Goal: Find specific page/section: Find specific page/section

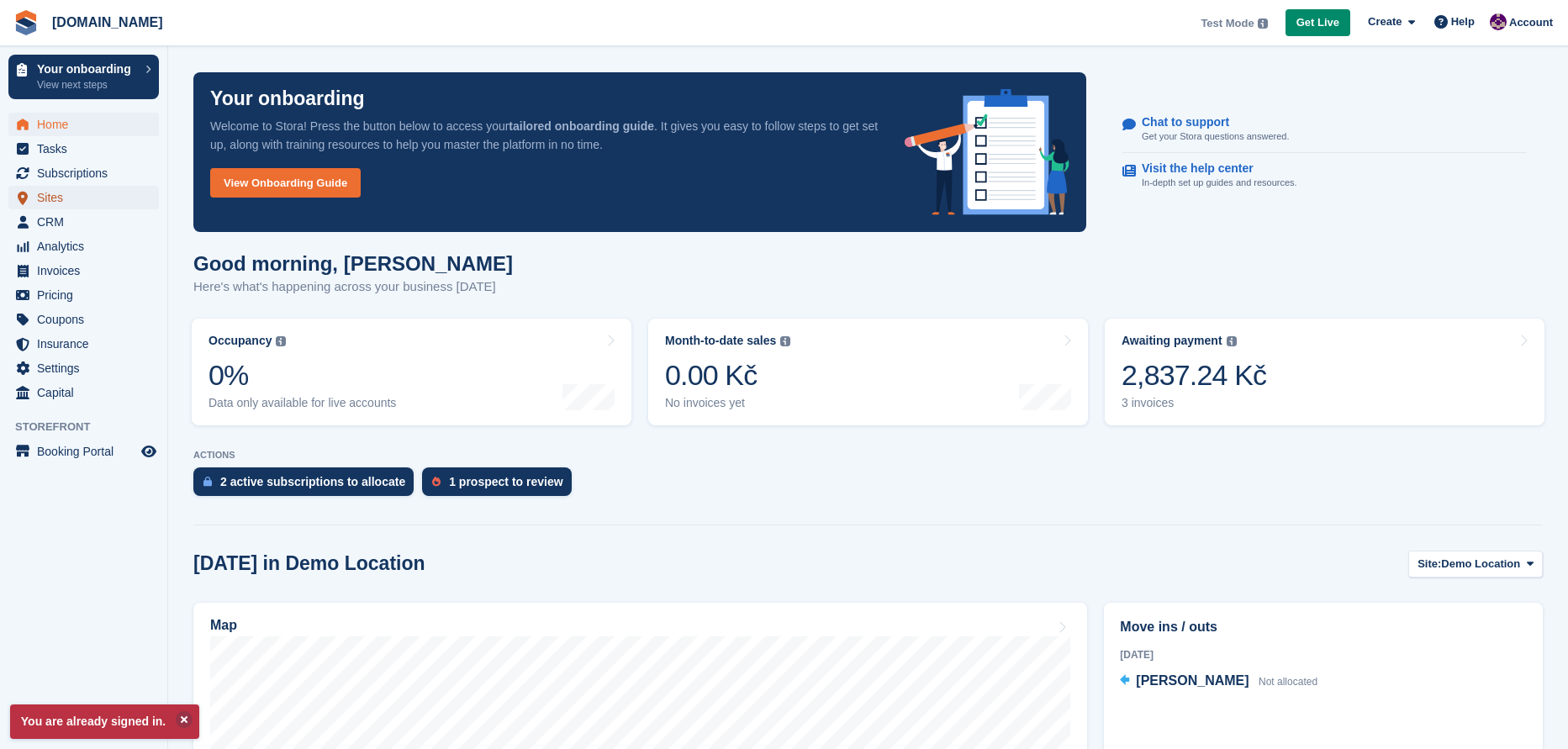
click at [60, 199] on span "Sites" at bounding box center [87, 197] width 101 height 24
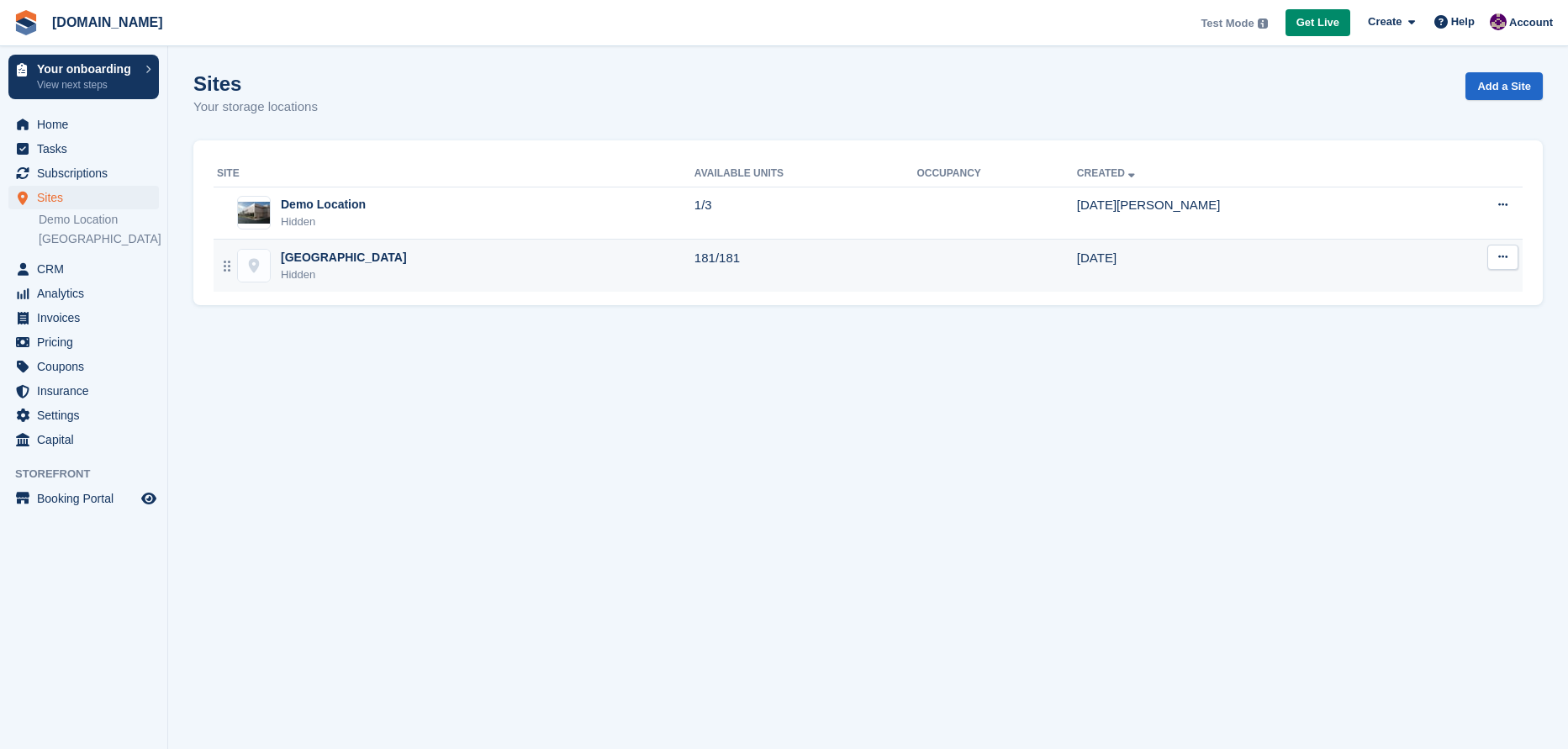
click at [301, 263] on div "[GEOGRAPHIC_DATA]" at bounding box center [344, 257] width 126 height 18
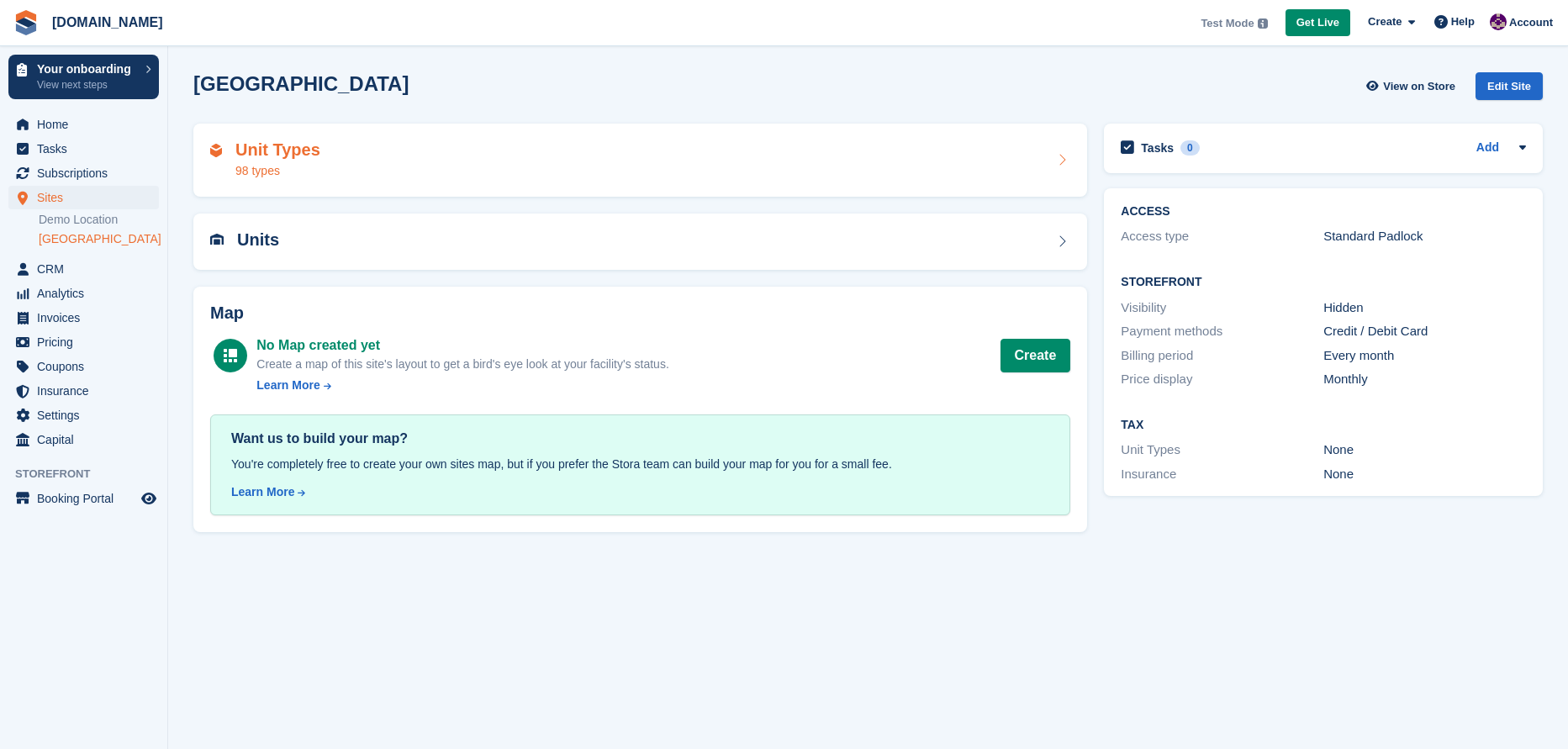
click at [1061, 159] on icon at bounding box center [1061, 160] width 17 height 14
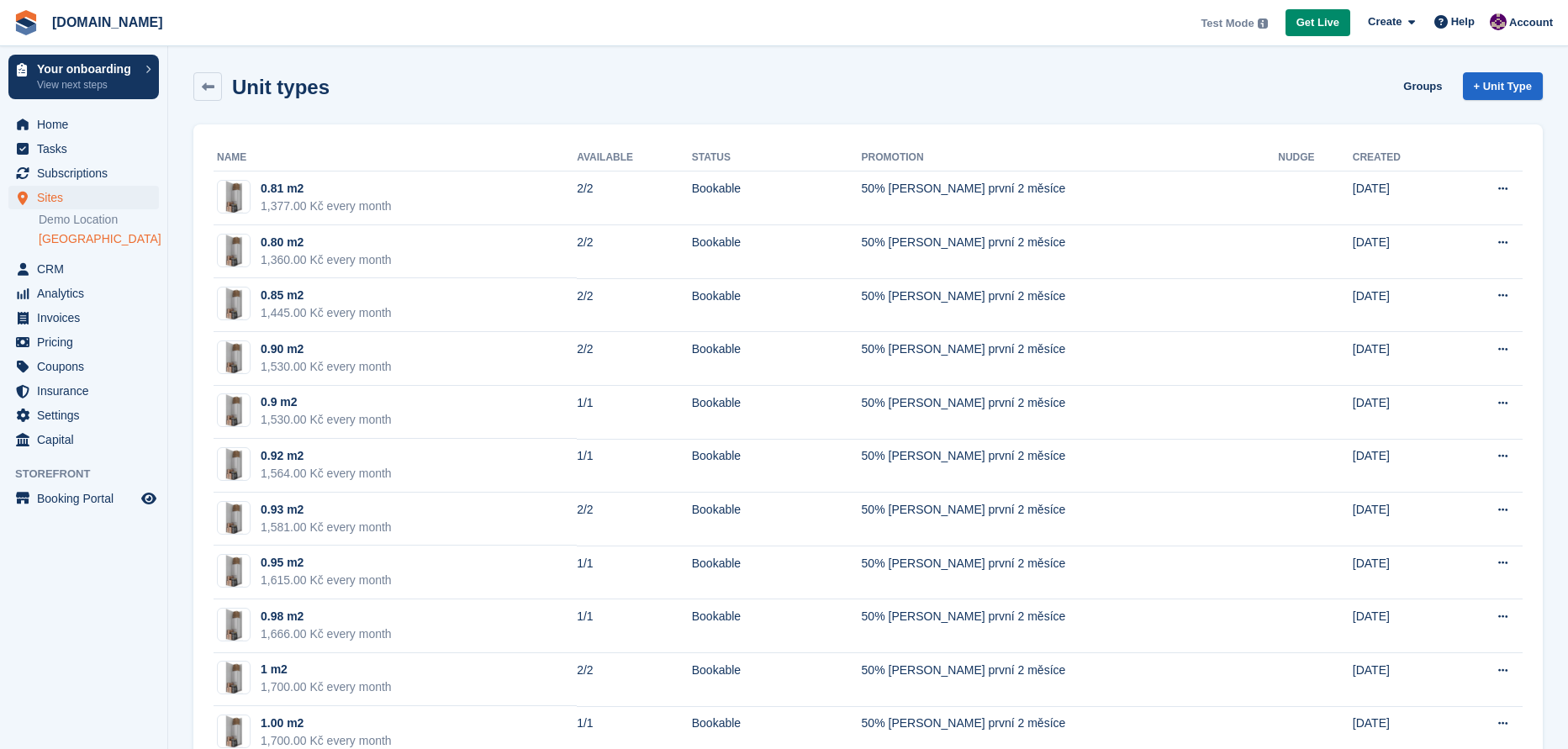
click at [62, 247] on link "[GEOGRAPHIC_DATA]" at bounding box center [98, 239] width 120 height 16
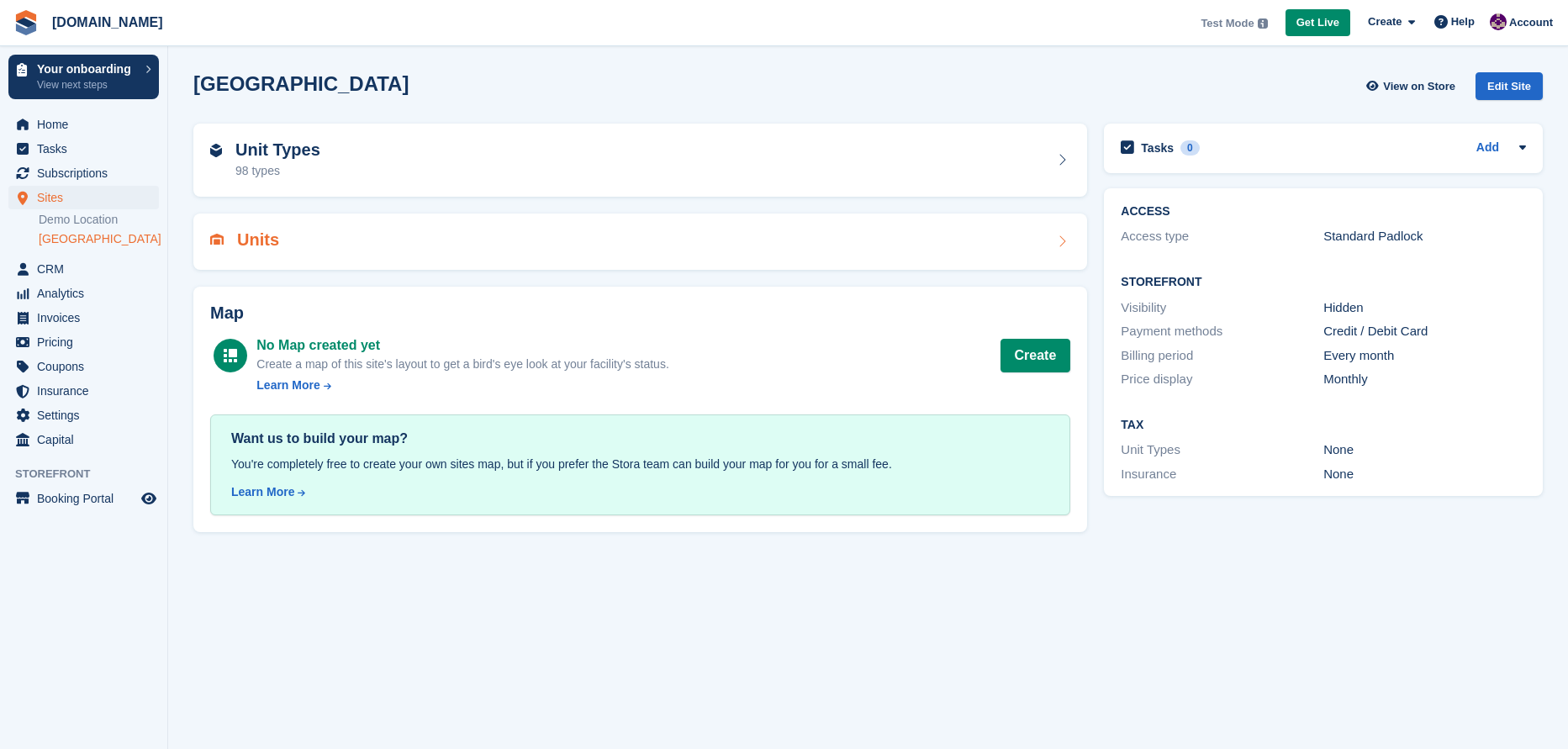
click at [1060, 245] on icon at bounding box center [1061, 241] width 17 height 14
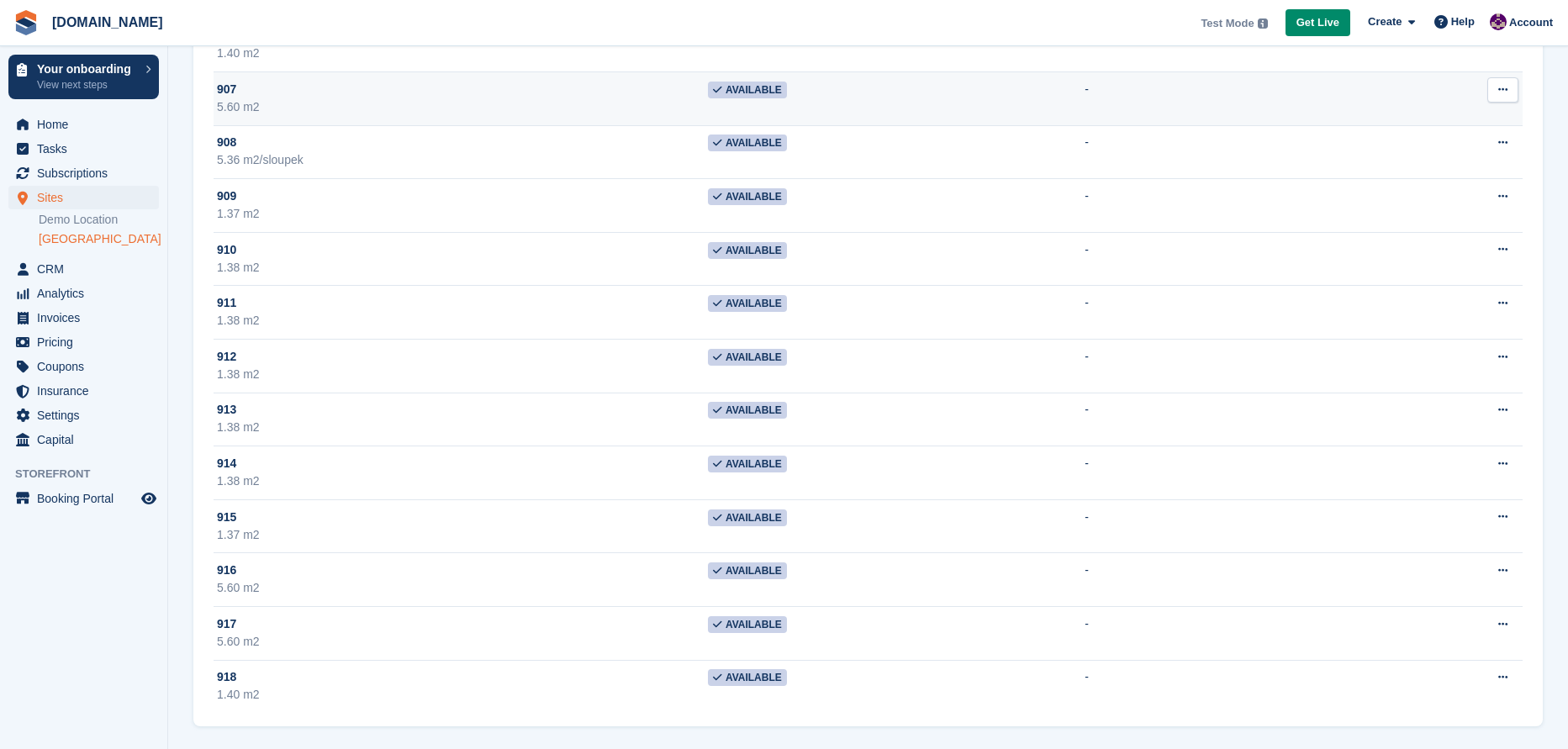
scroll to position [9177, 0]
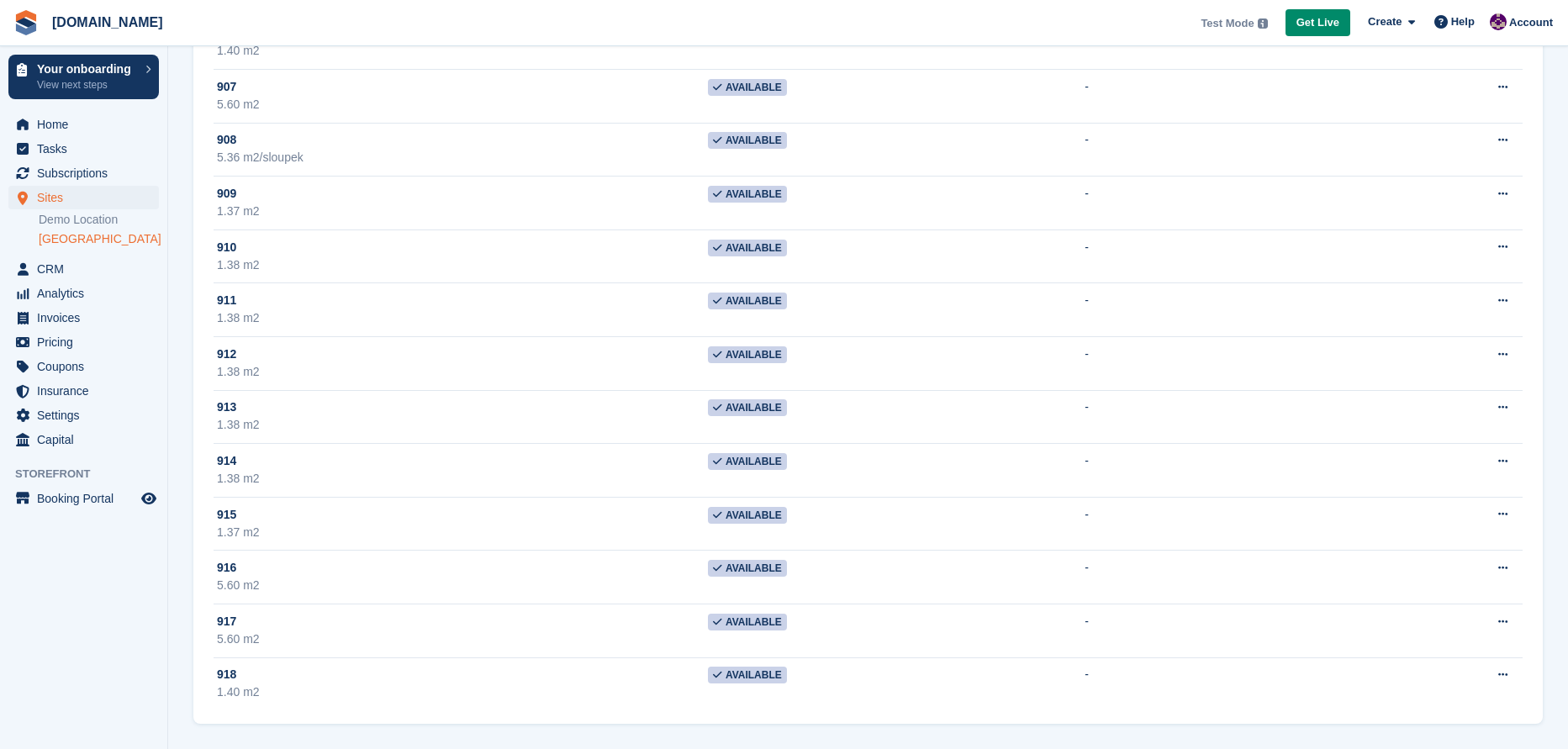
click at [79, 241] on link "[GEOGRAPHIC_DATA]" at bounding box center [98, 239] width 120 height 16
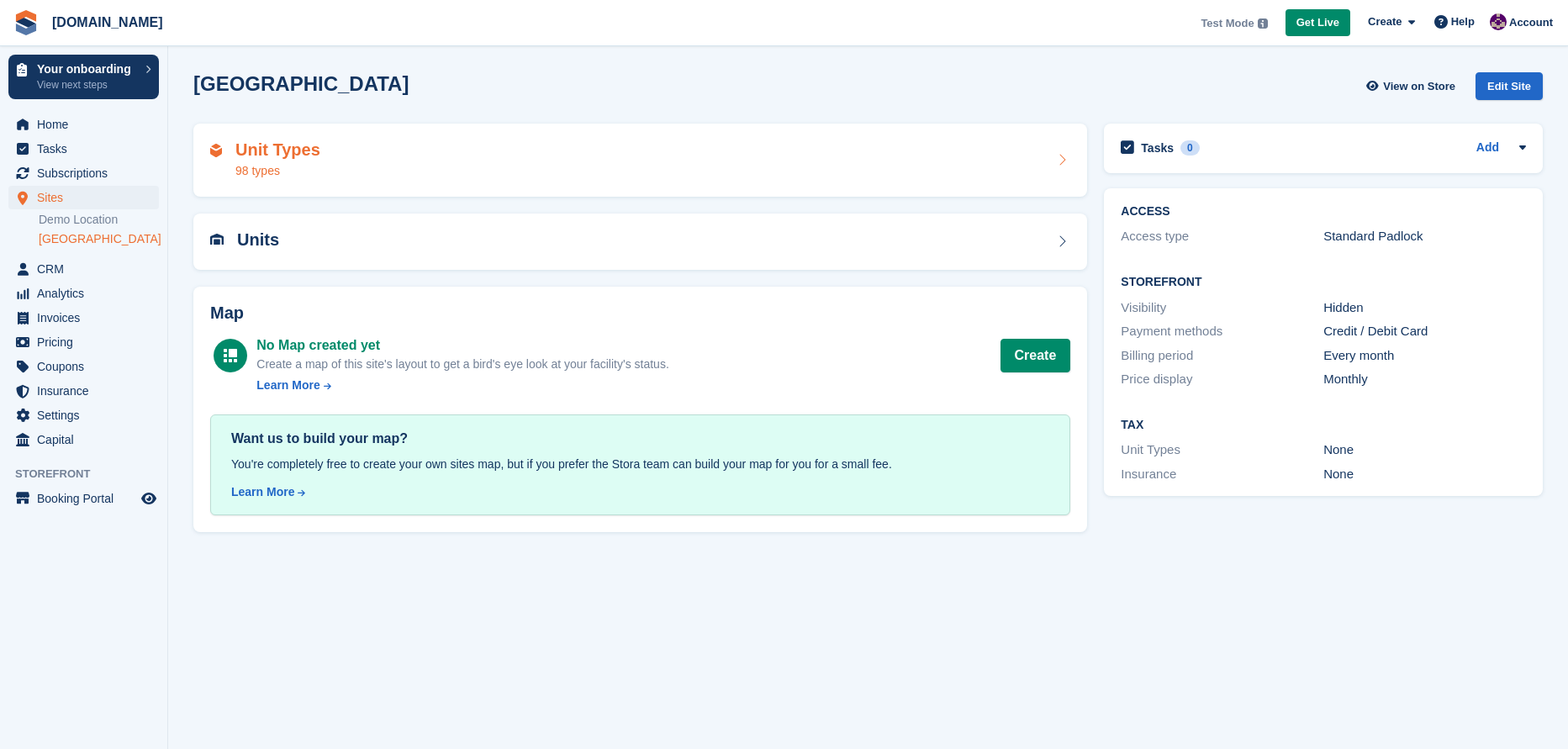
click at [1068, 161] on icon at bounding box center [1061, 160] width 17 height 14
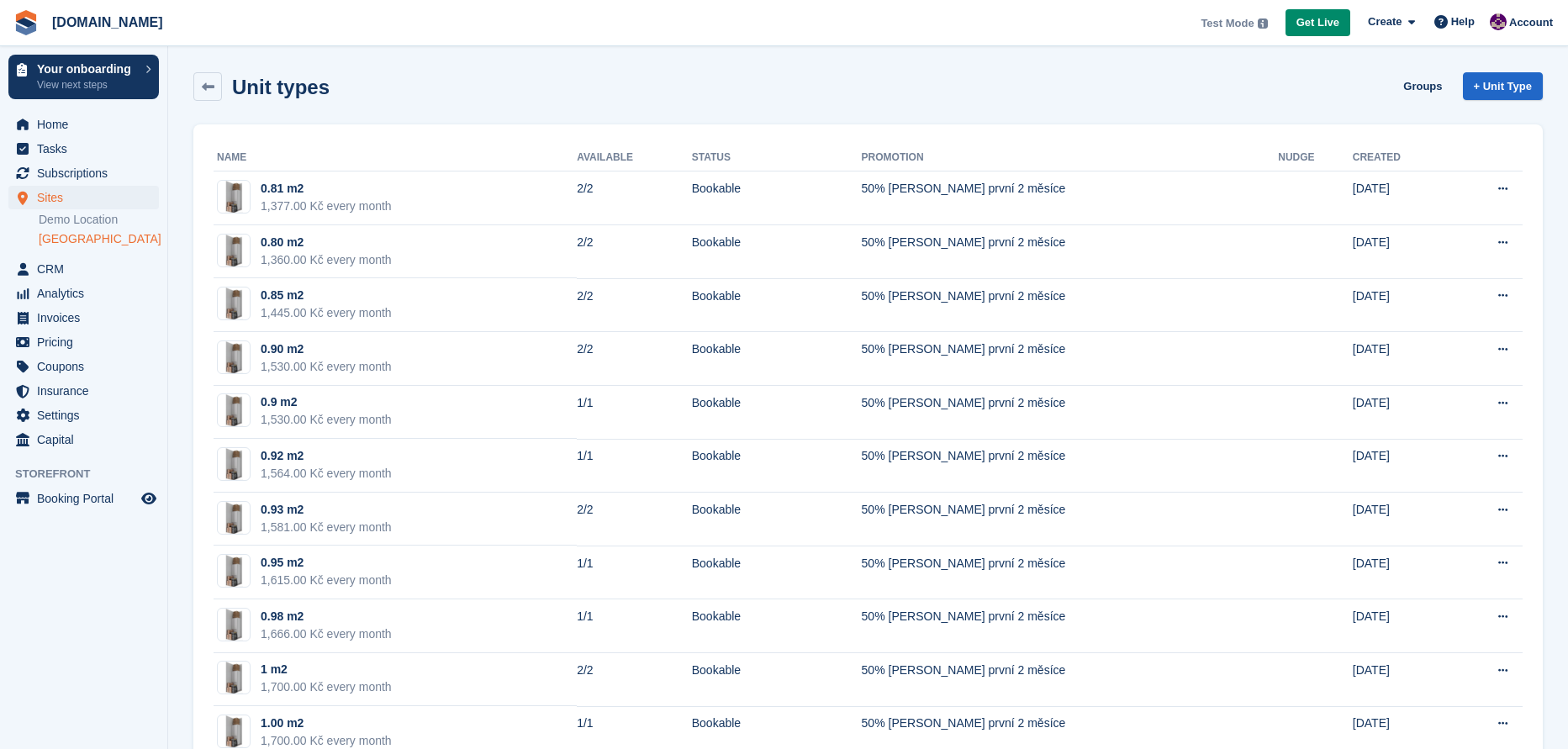
click at [102, 240] on link "[GEOGRAPHIC_DATA]" at bounding box center [98, 239] width 120 height 16
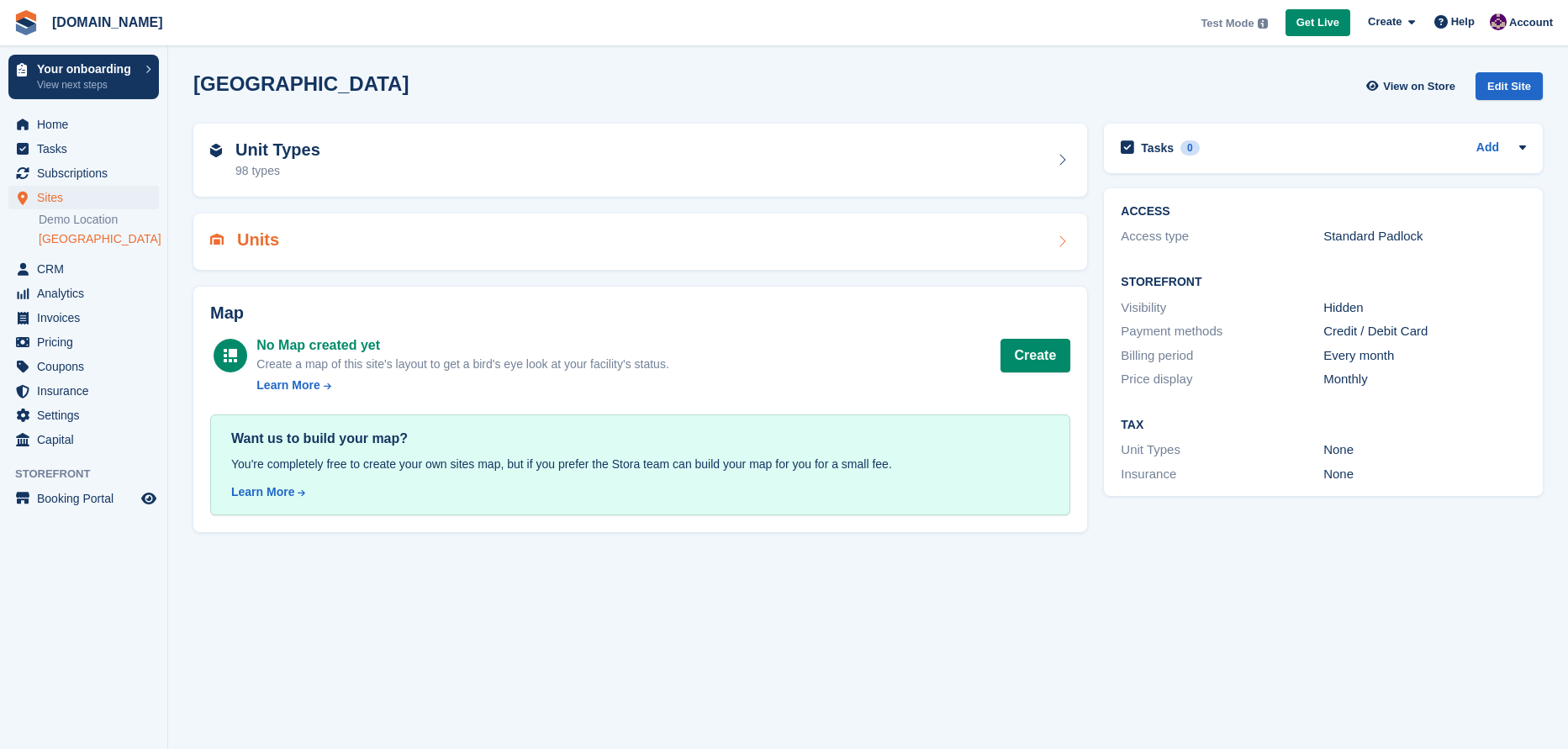
click at [1062, 241] on icon at bounding box center [1061, 241] width 17 height 14
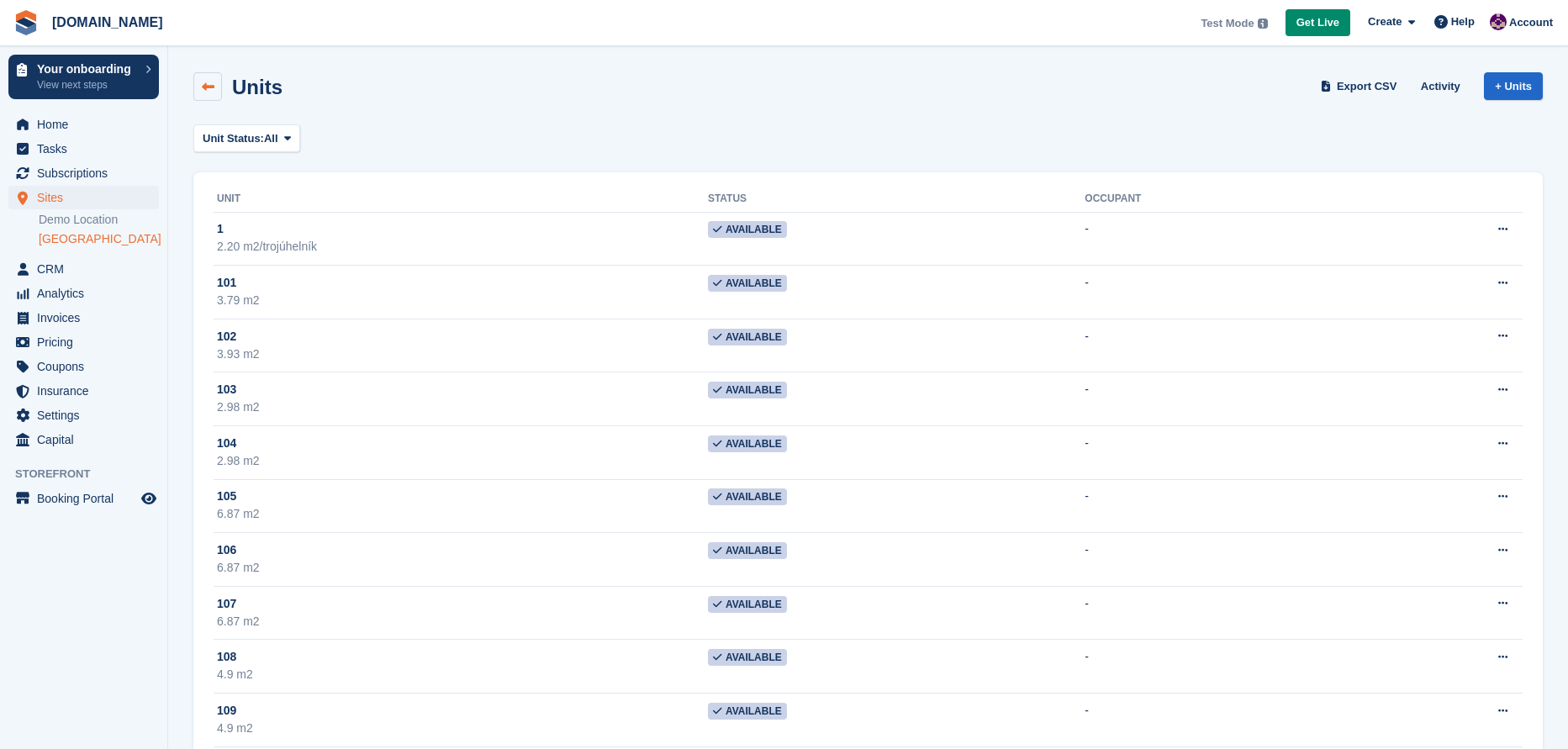
click at [208, 81] on icon at bounding box center [208, 86] width 13 height 13
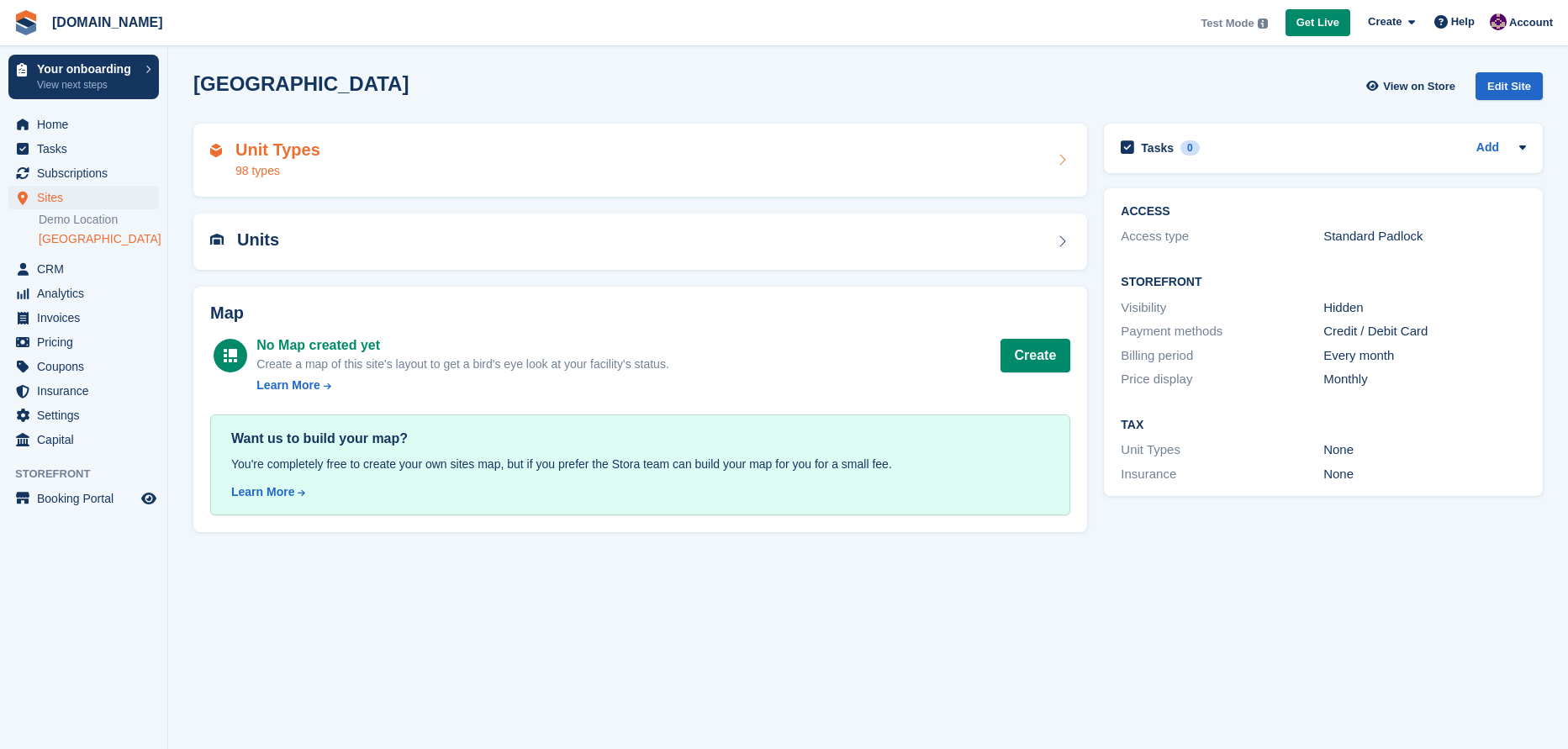
click at [1060, 165] on icon at bounding box center [1061, 160] width 17 height 14
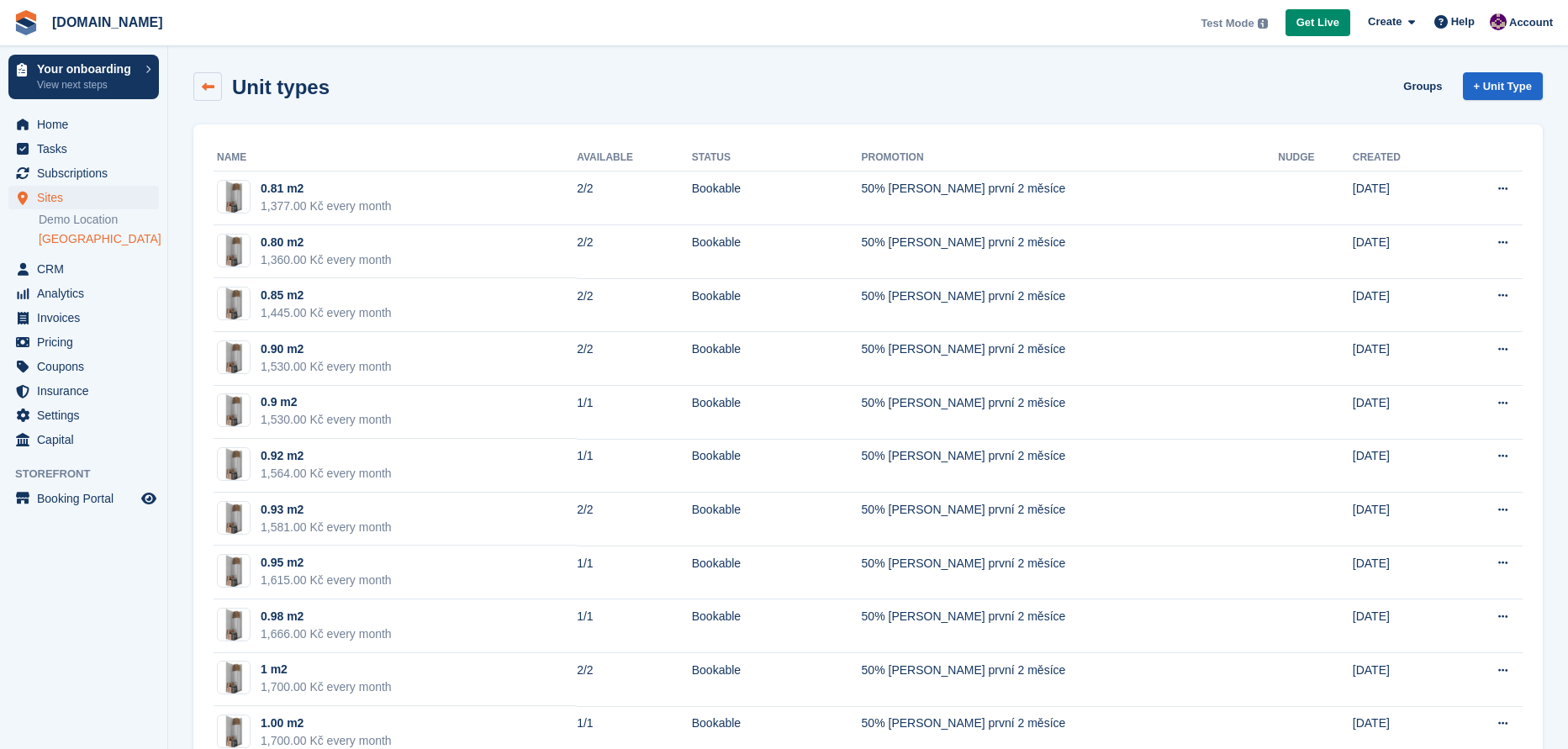
click at [204, 85] on icon at bounding box center [208, 86] width 13 height 13
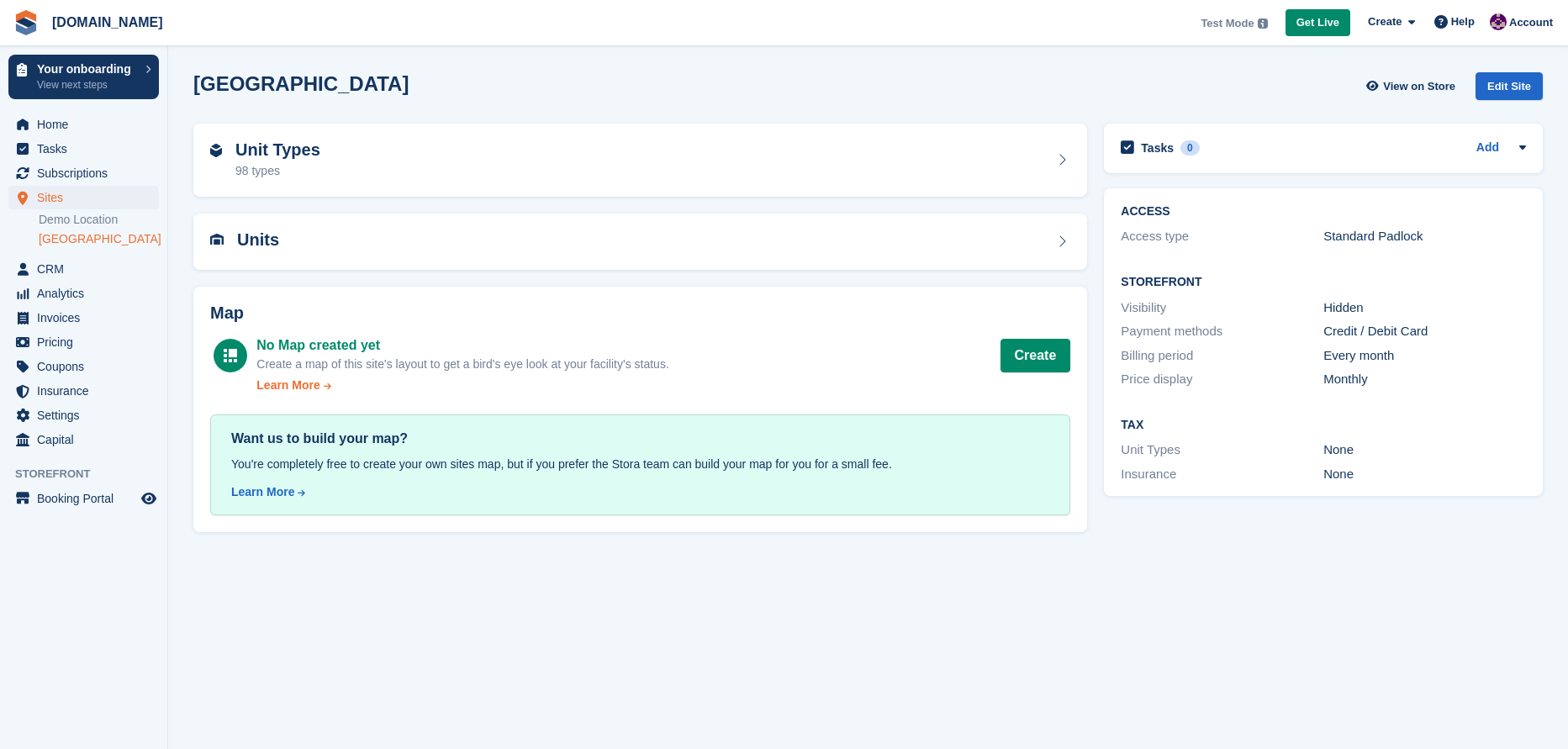
click at [327, 387] on icon at bounding box center [327, 386] width 11 height 9
